Goal: Transaction & Acquisition: Purchase product/service

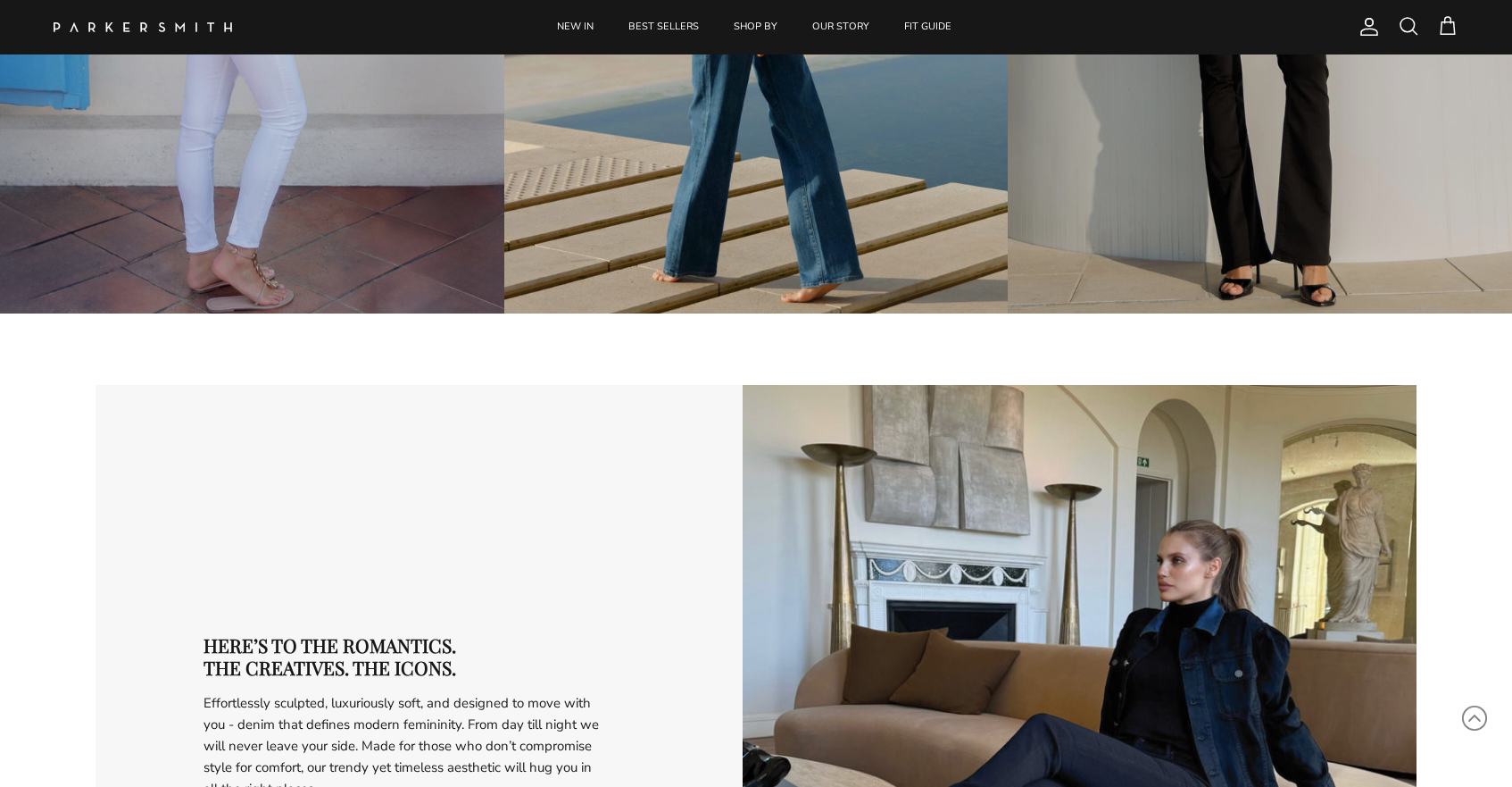
scroll to position [2764, 0]
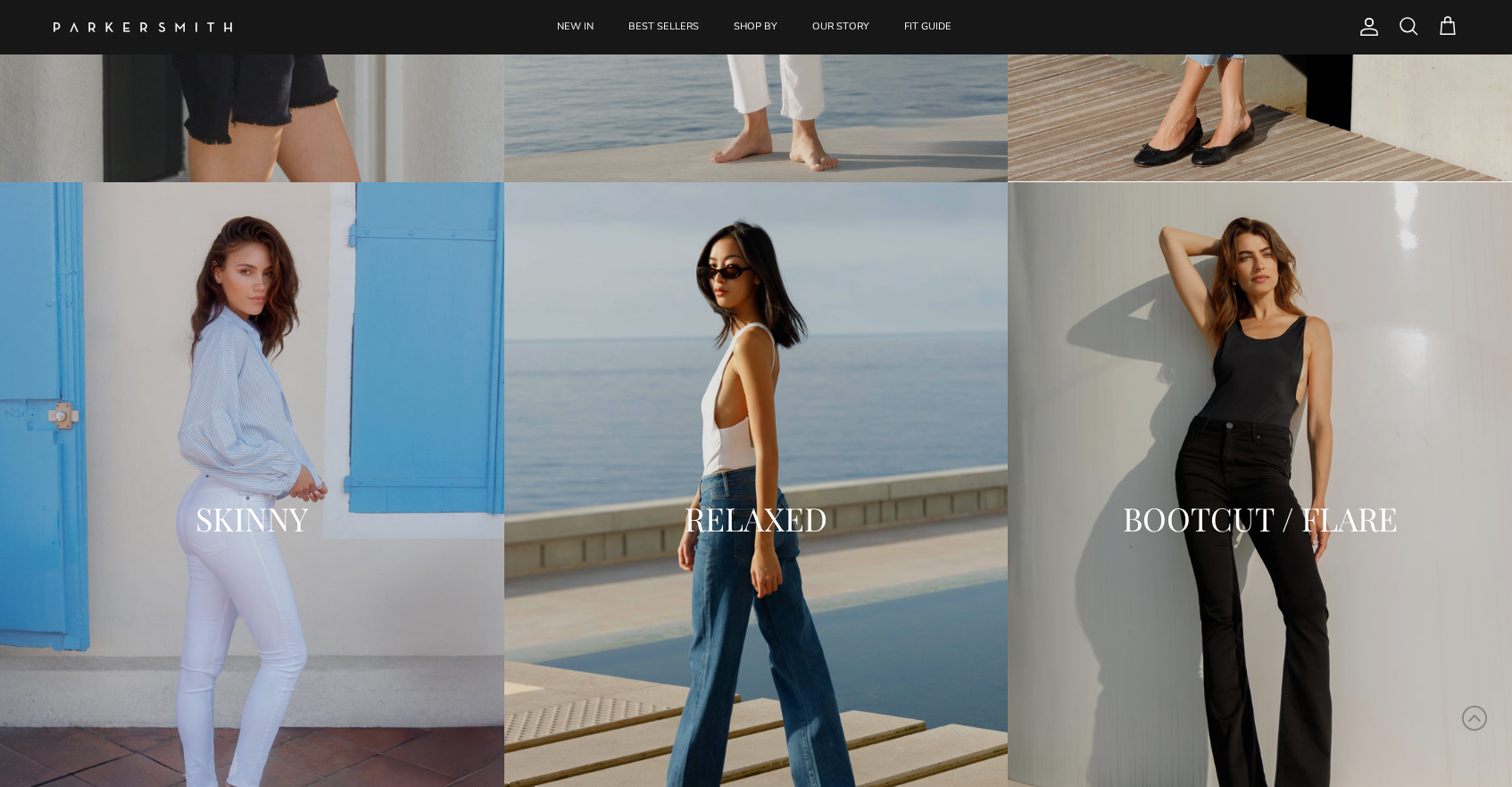
click at [239, 538] on div "SKINNY" at bounding box center [252, 519] width 504 height 72
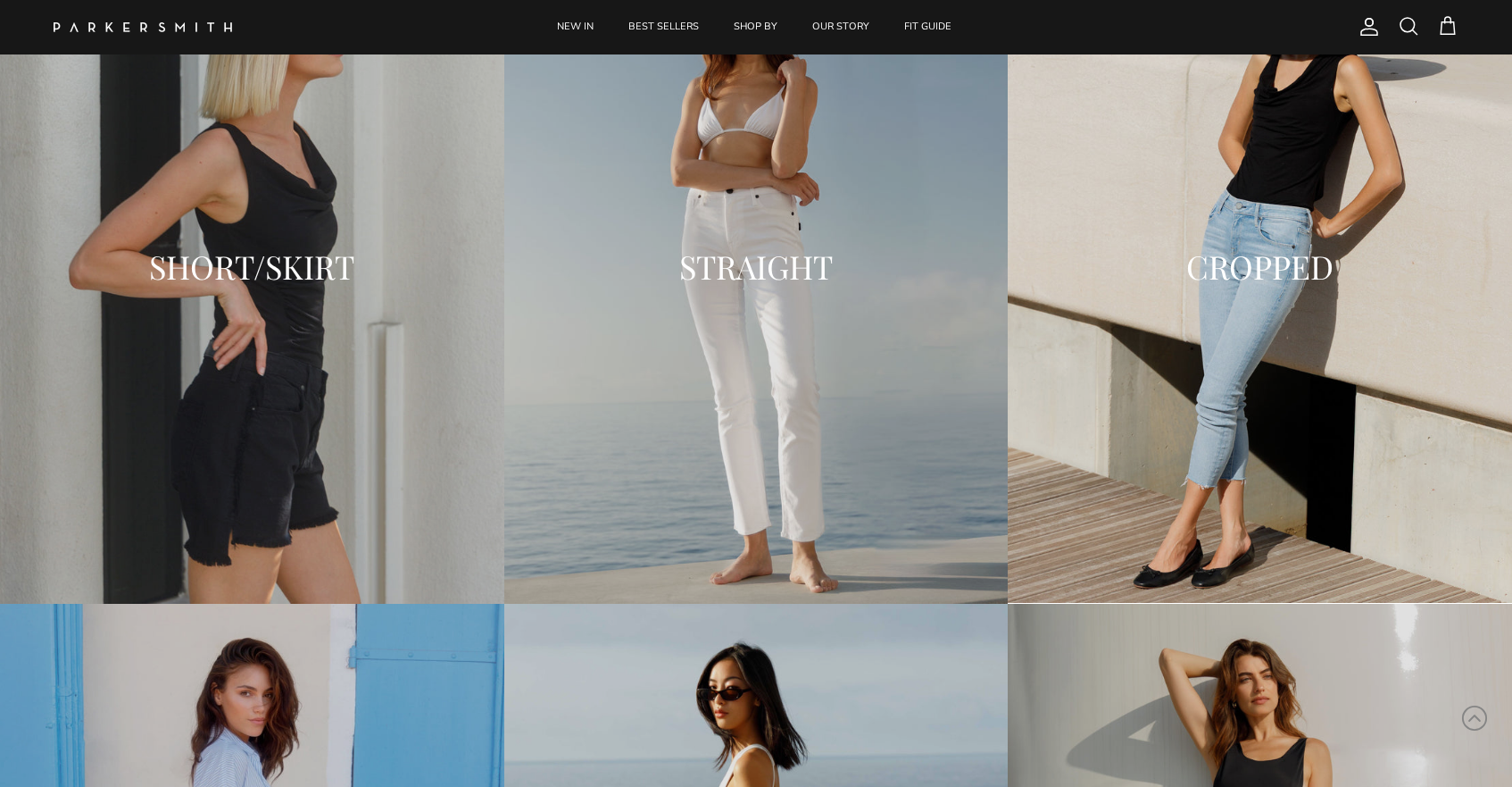
scroll to position [2190, 0]
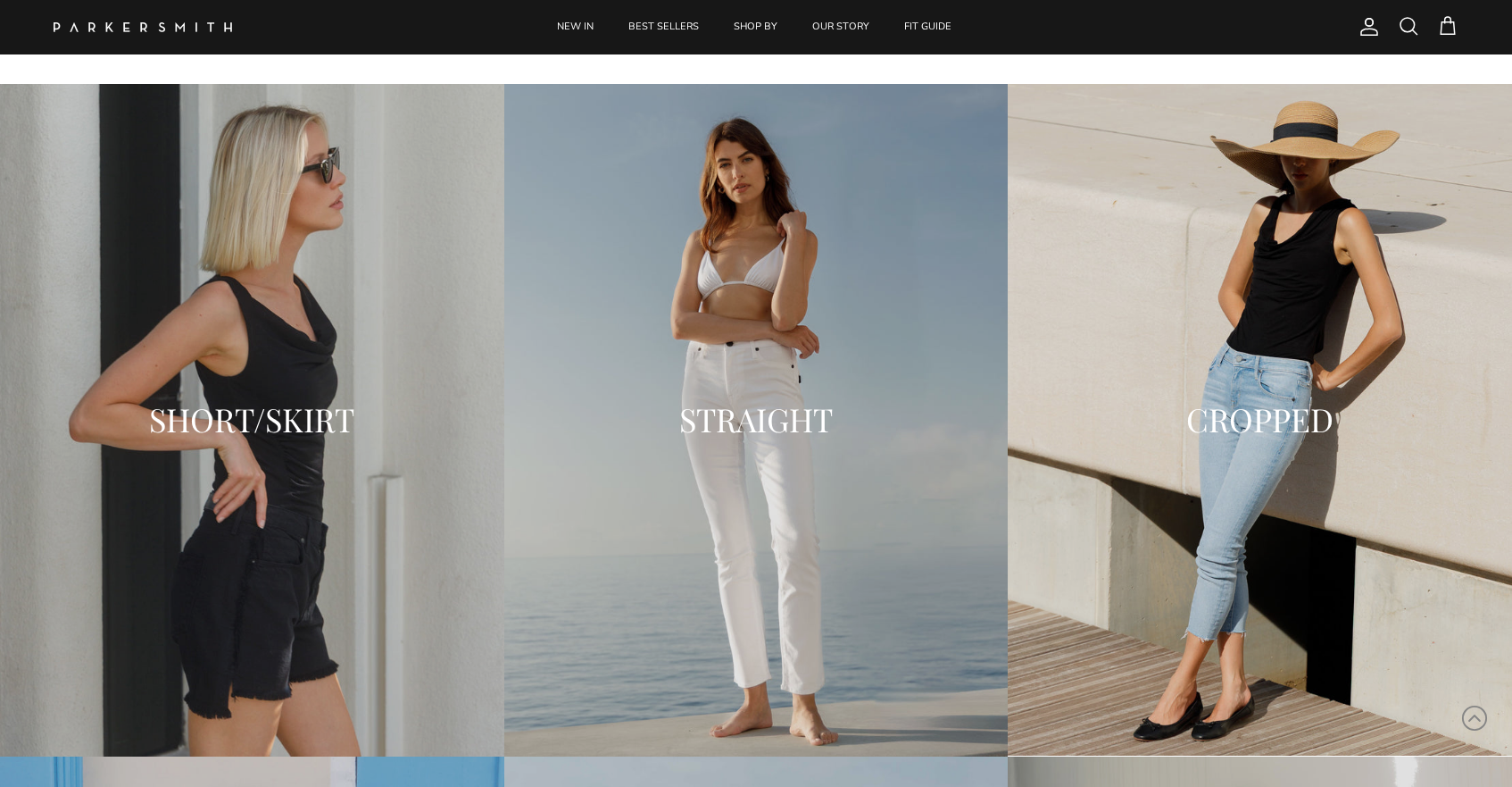
click at [775, 488] on div "STRAIGHT" at bounding box center [756, 420] width 504 height 673
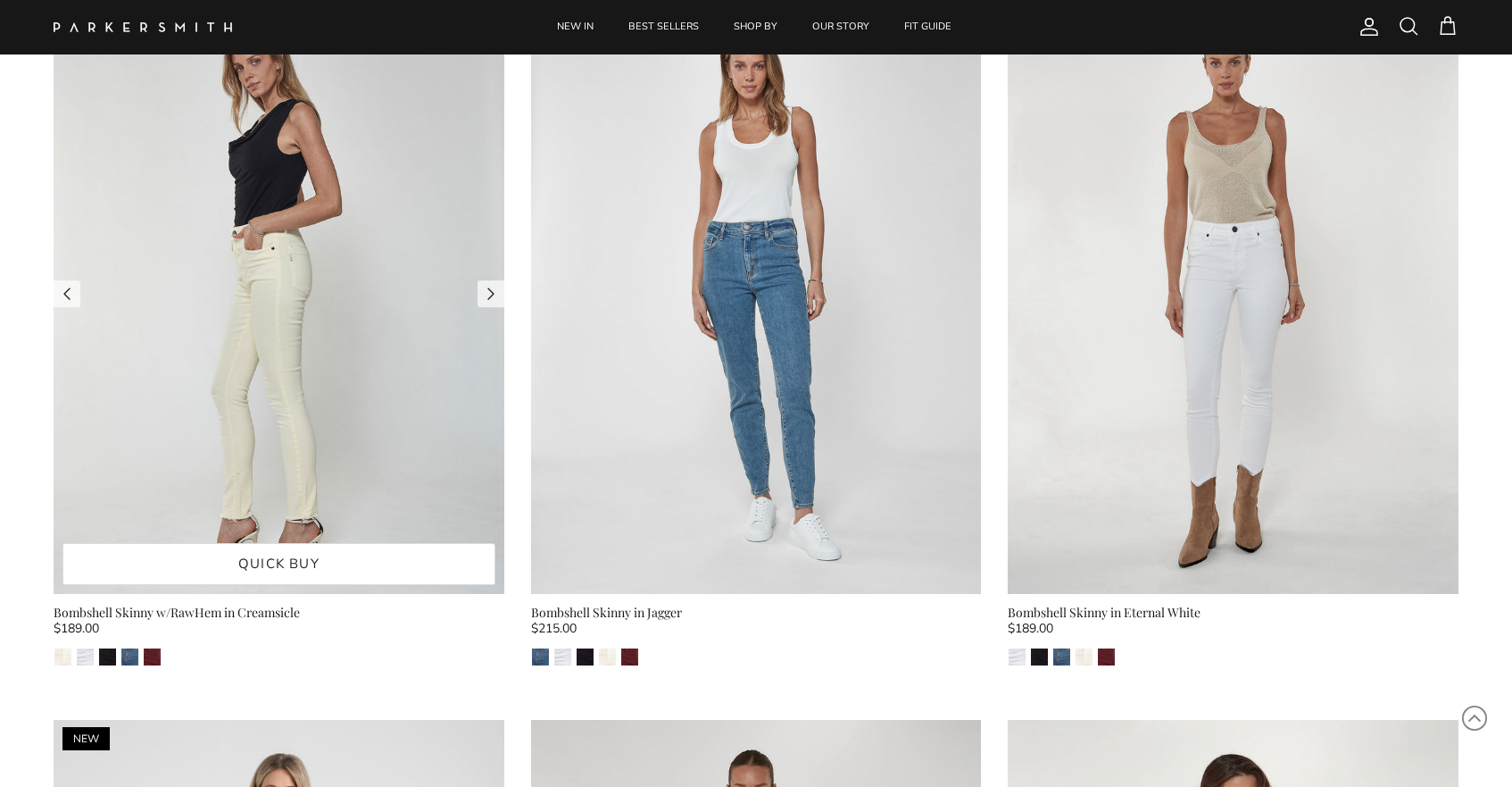
scroll to position [4542, 0]
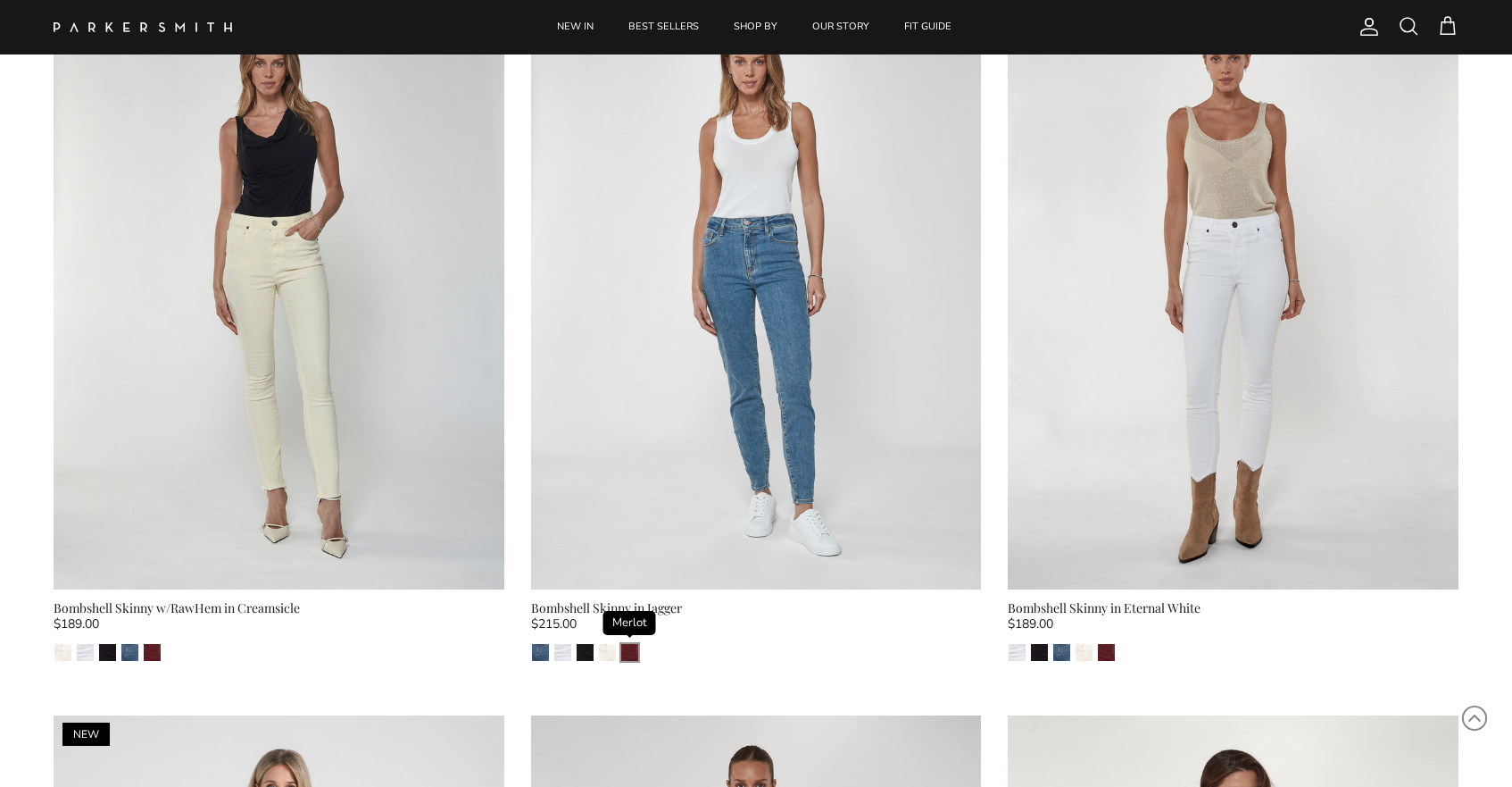
click at [629, 646] on img "Merlot" at bounding box center [630, 652] width 17 height 17
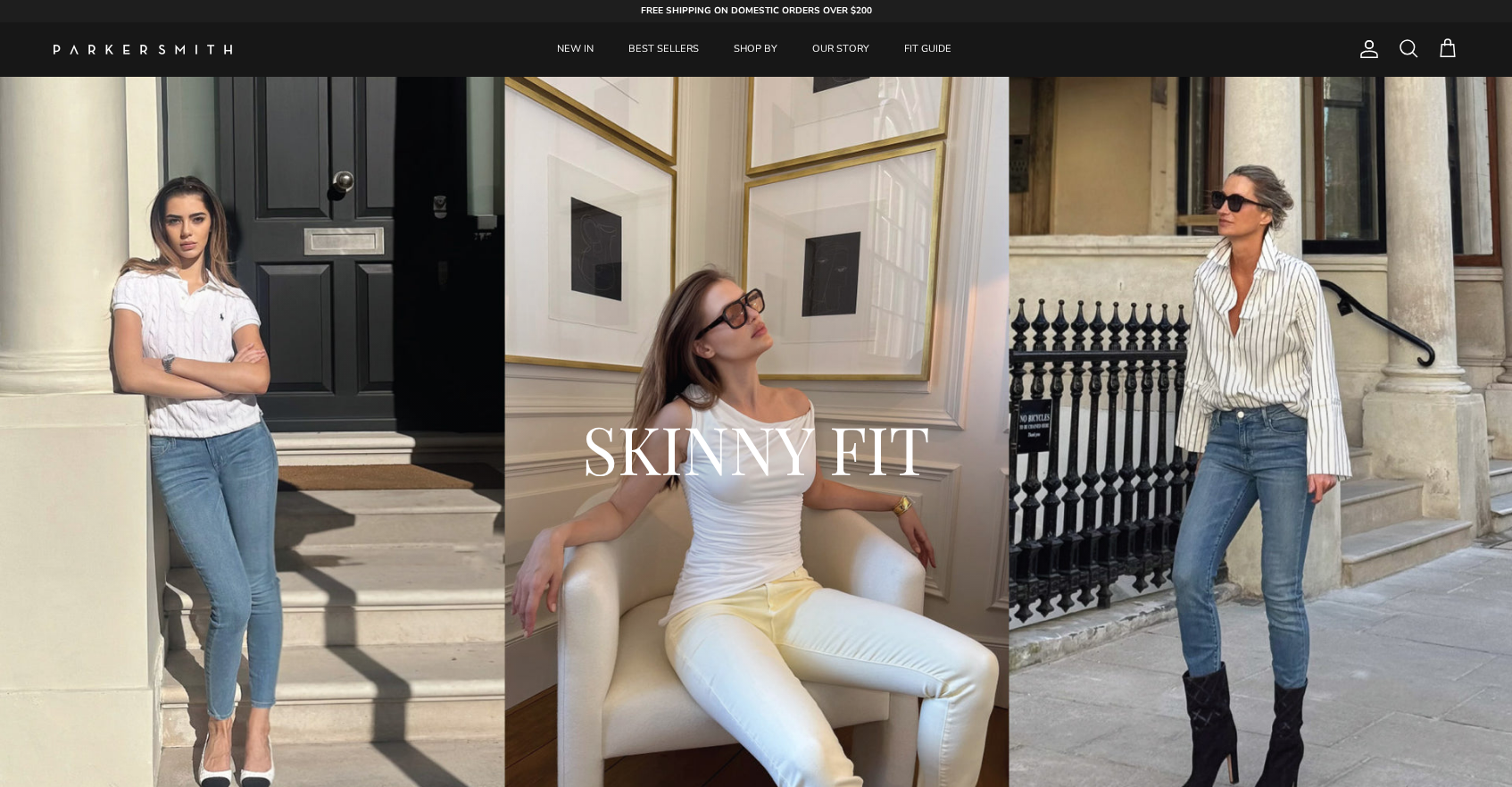
scroll to position [0, 0]
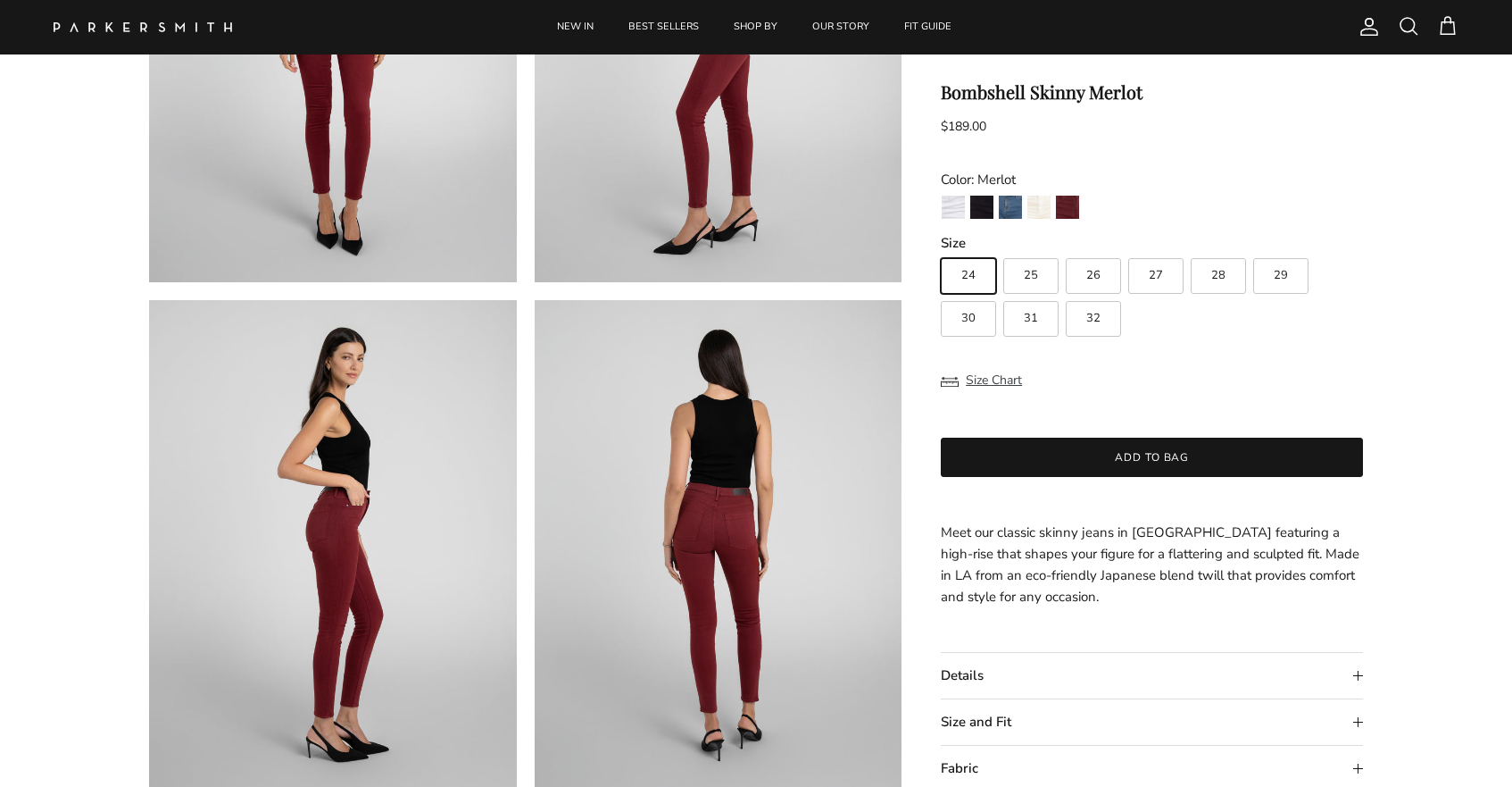
scroll to position [405, 0]
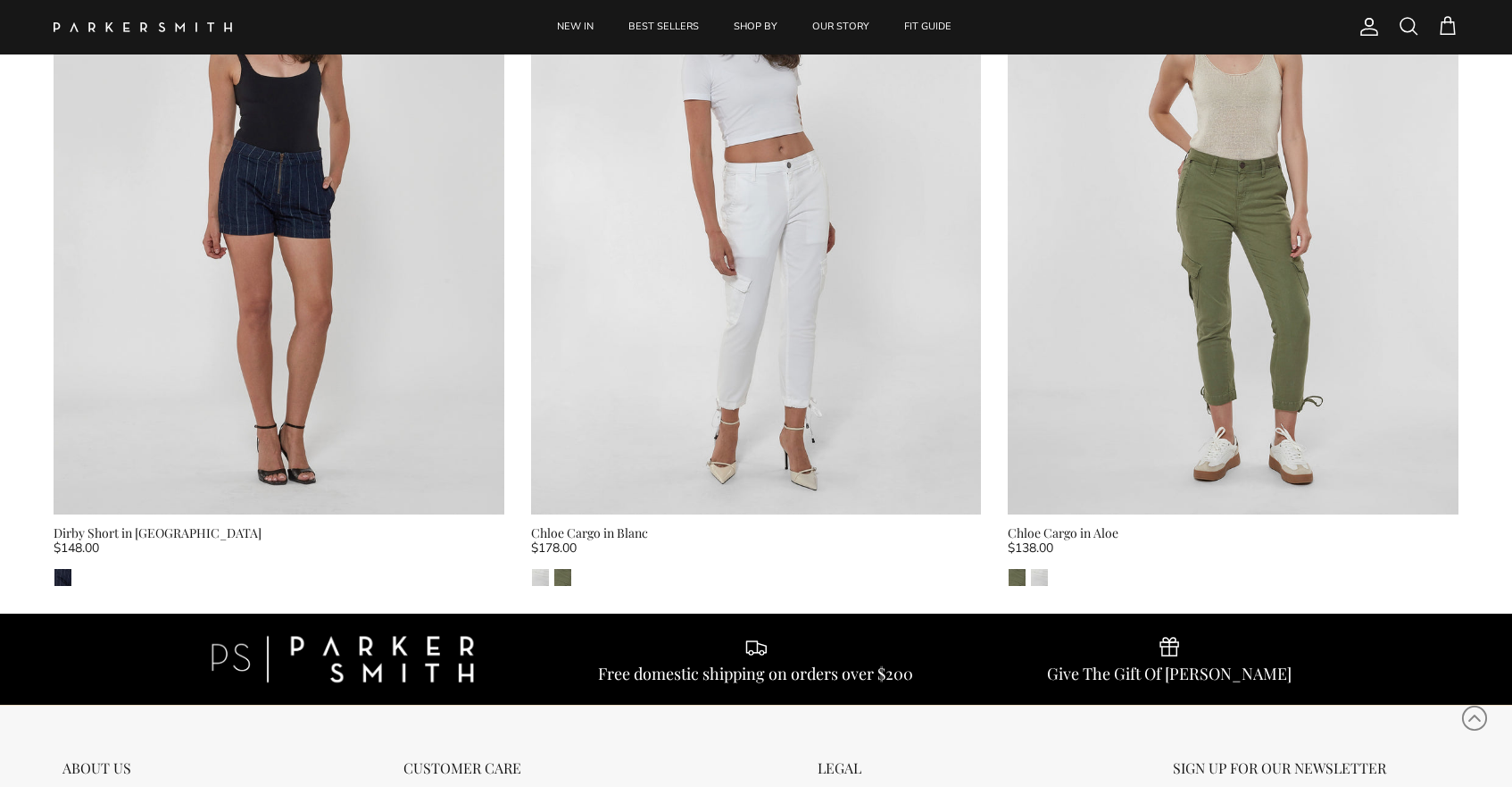
scroll to position [7529, 0]
